Goal: Information Seeking & Learning: Learn about a topic

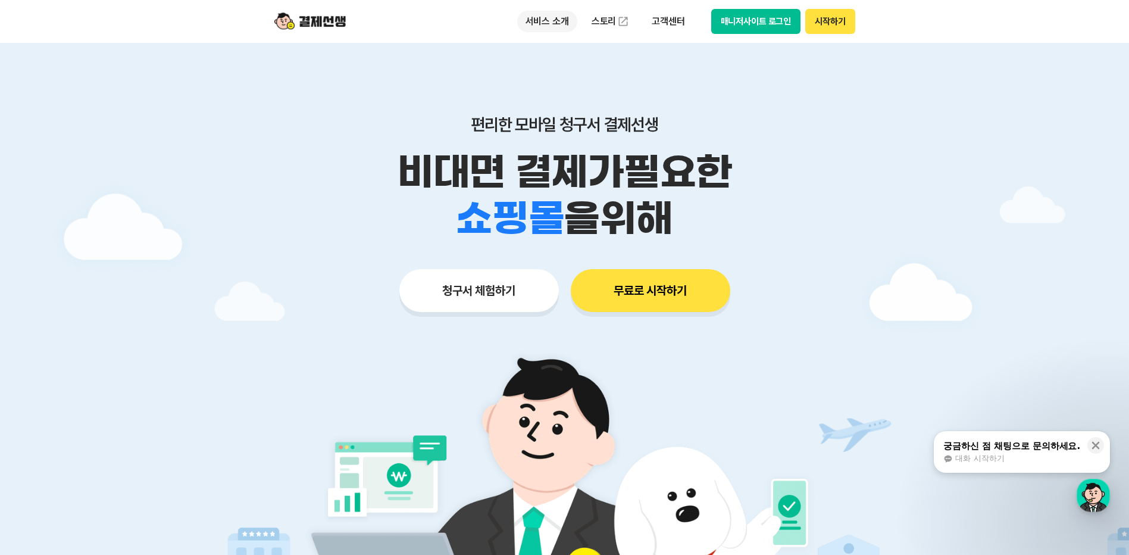
click at [543, 22] on p "서비스 소개" at bounding box center [547, 21] width 60 height 21
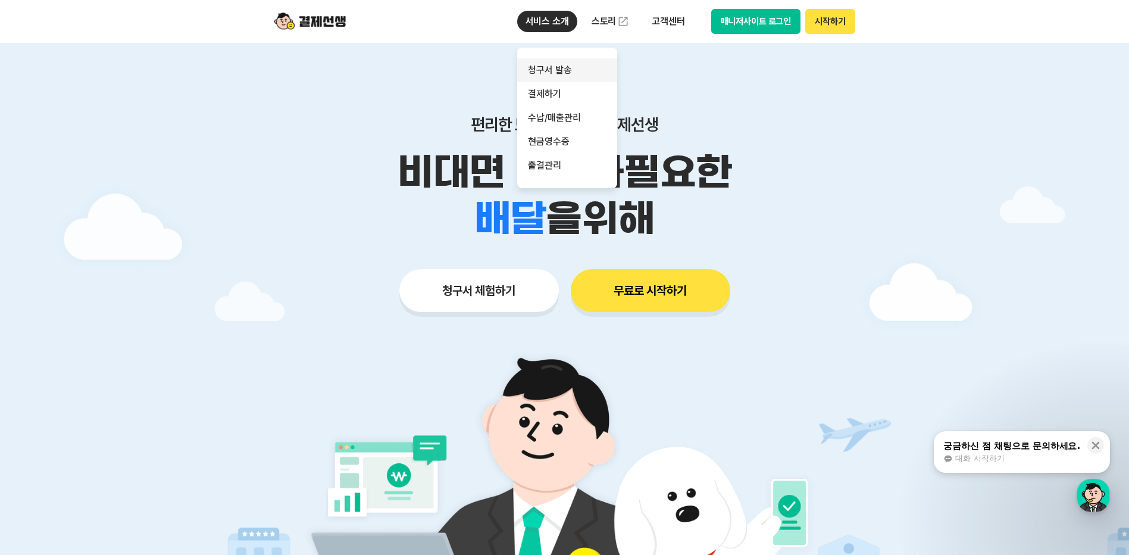
click at [563, 68] on link "청구서 발송" at bounding box center [567, 70] width 100 height 24
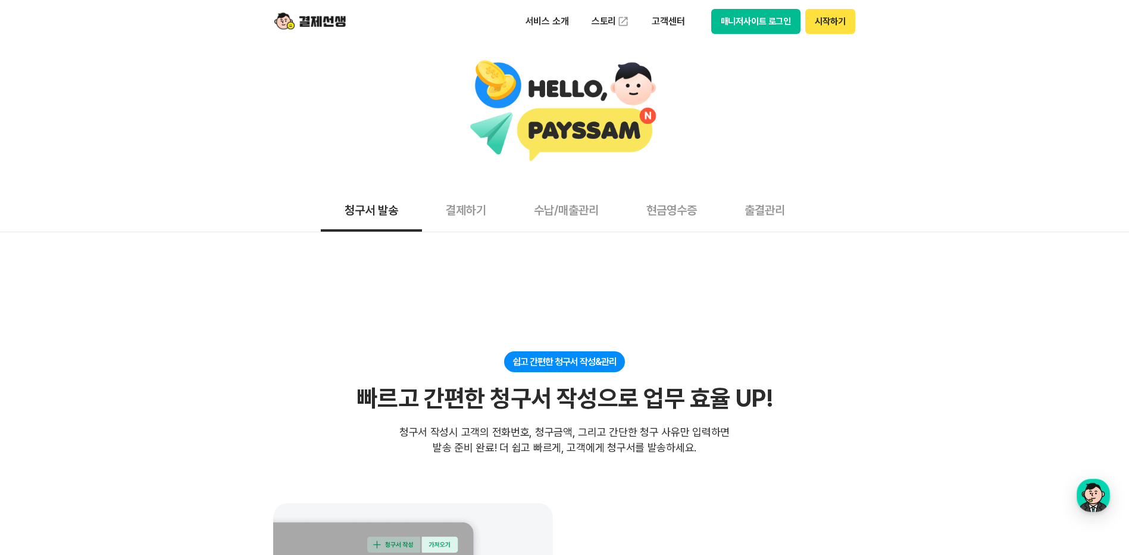
click at [470, 211] on button "결제하기" at bounding box center [466, 210] width 88 height 44
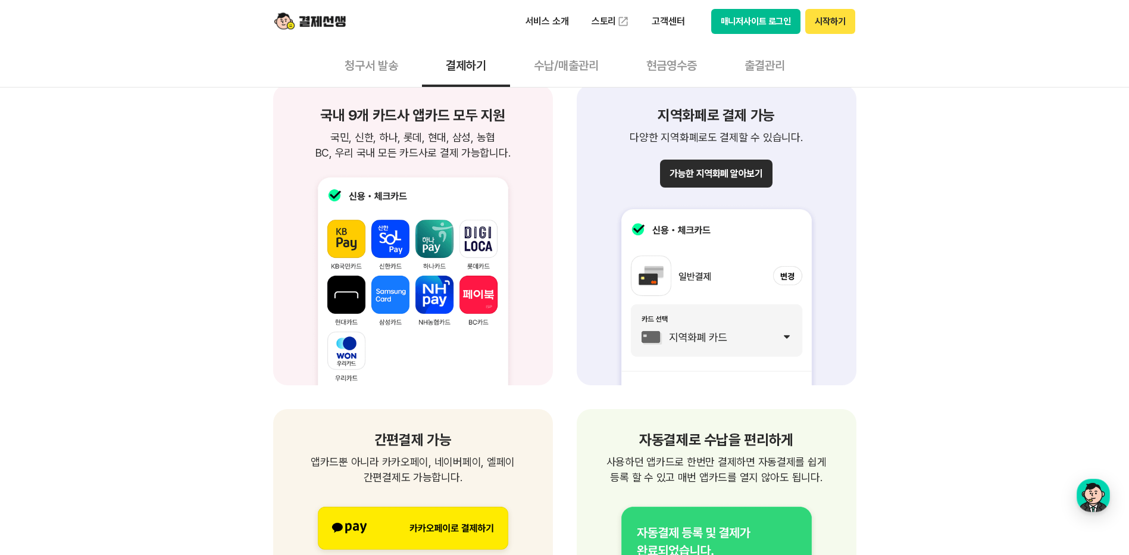
scroll to position [1131, 0]
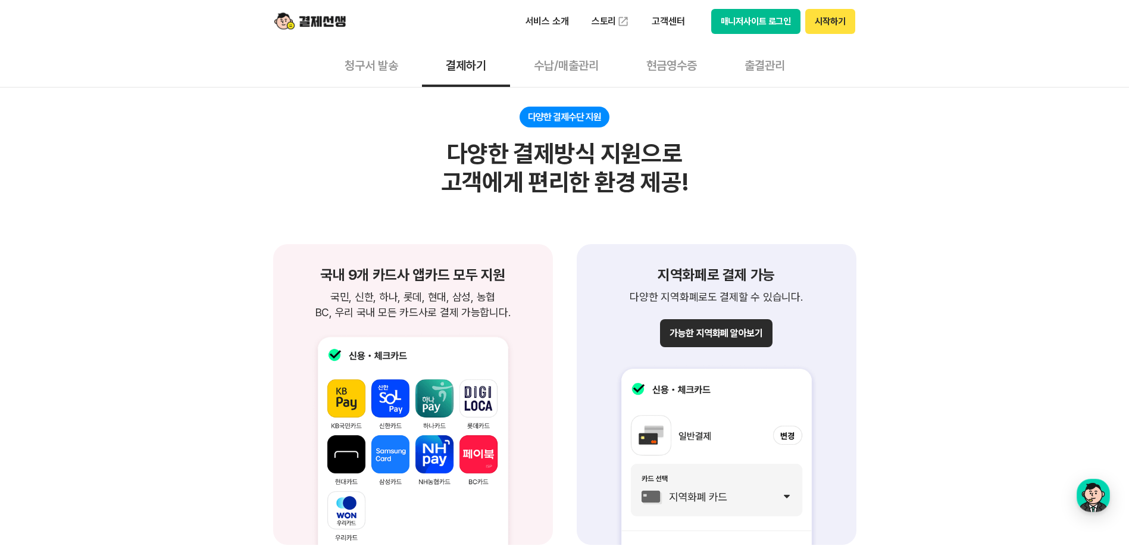
click at [581, 63] on button "수납/매출관리" at bounding box center [566, 65] width 113 height 44
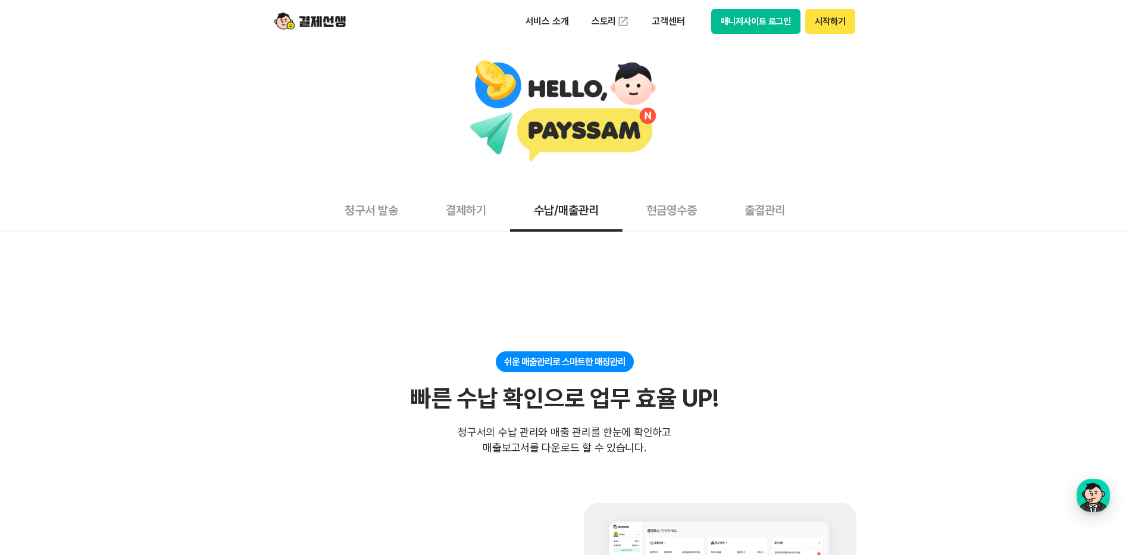
click at [664, 215] on button "현금영수증" at bounding box center [672, 210] width 98 height 44
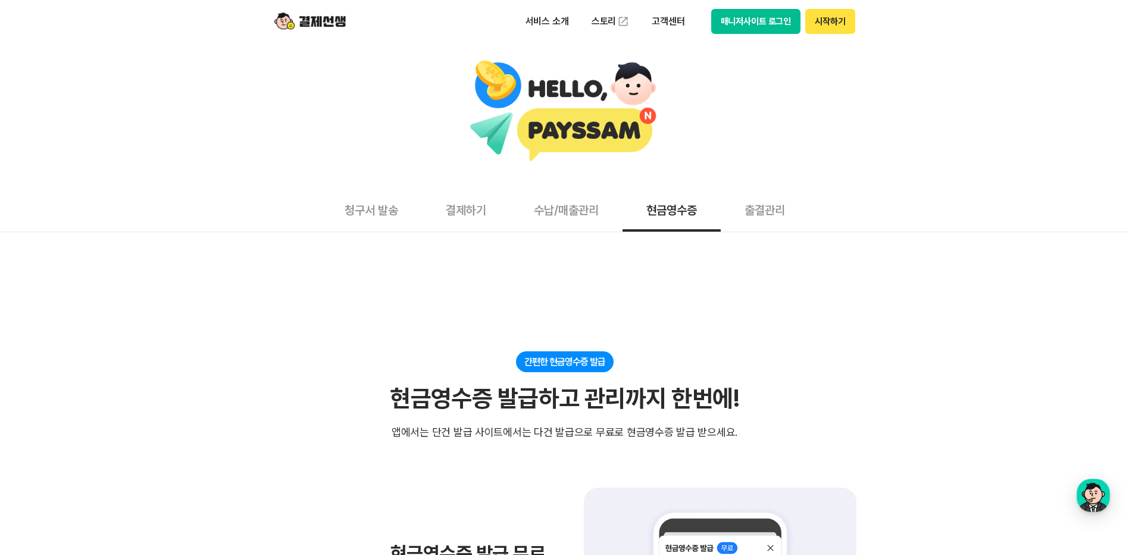
click at [772, 209] on button "출결관리" at bounding box center [765, 210] width 88 height 44
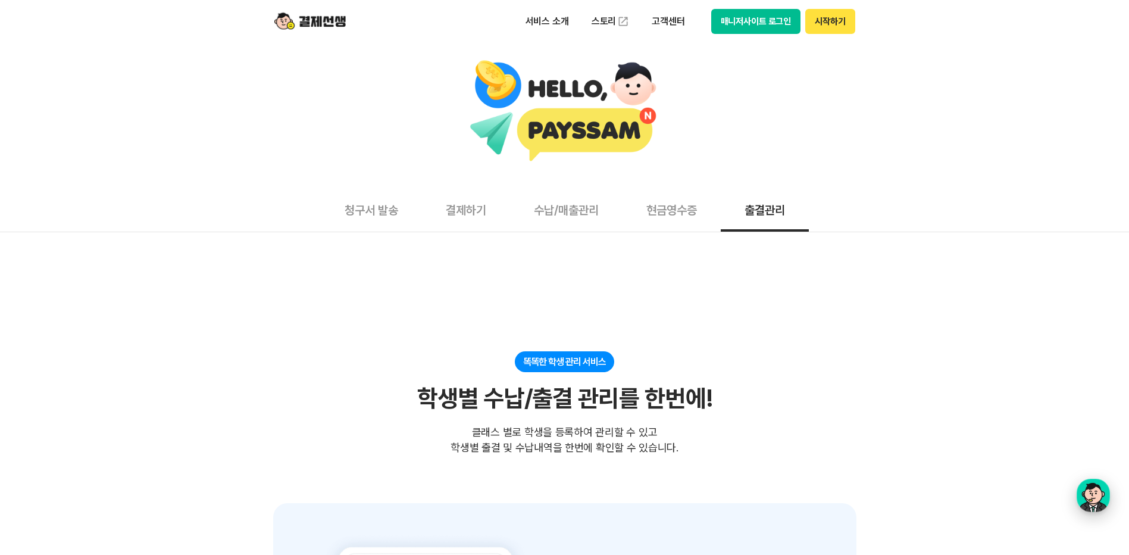
click at [1092, 492] on div "button" at bounding box center [1093, 495] width 33 height 33
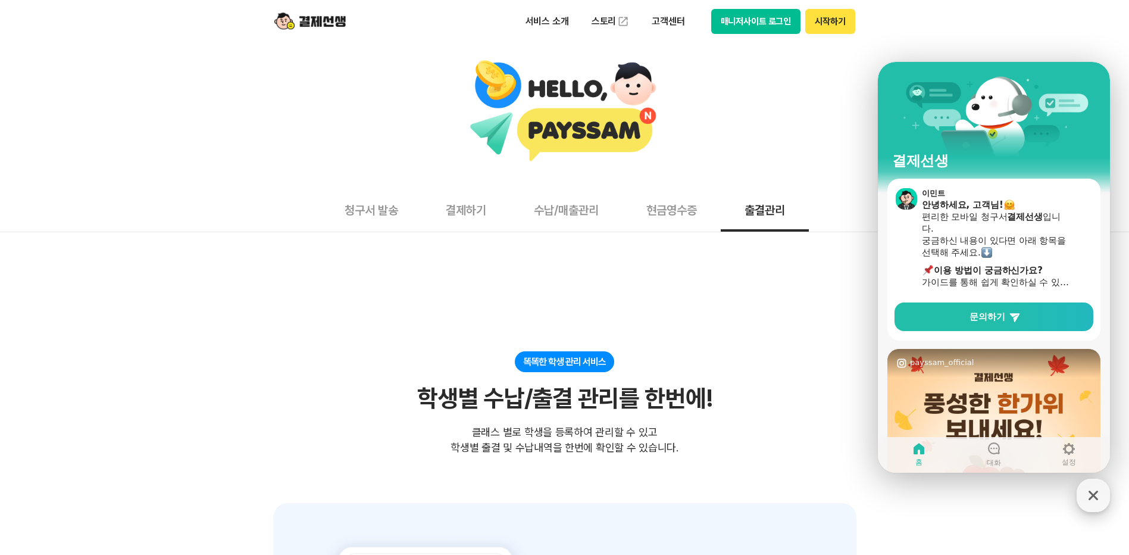
click at [1093, 498] on icon "button" at bounding box center [1093, 495] width 21 height 21
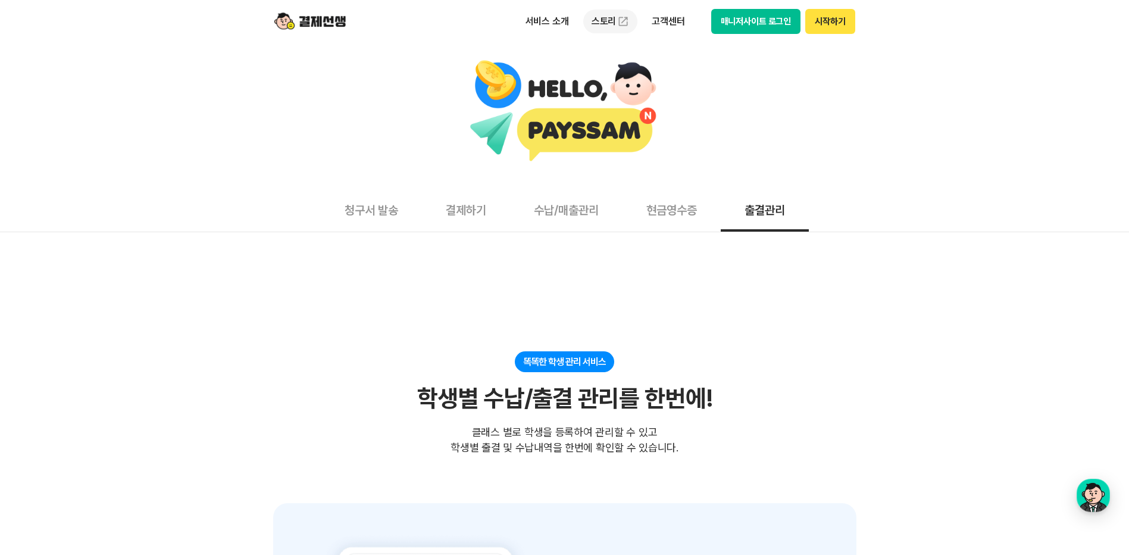
click at [608, 20] on link "스토리" at bounding box center [610, 22] width 55 height 24
